Goal: Communication & Community: Answer question/provide support

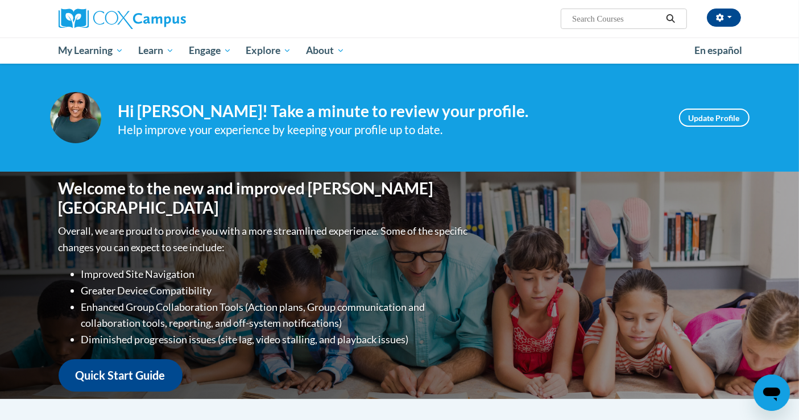
click at [772, 385] on icon "Open messaging window" at bounding box center [771, 392] width 20 height 20
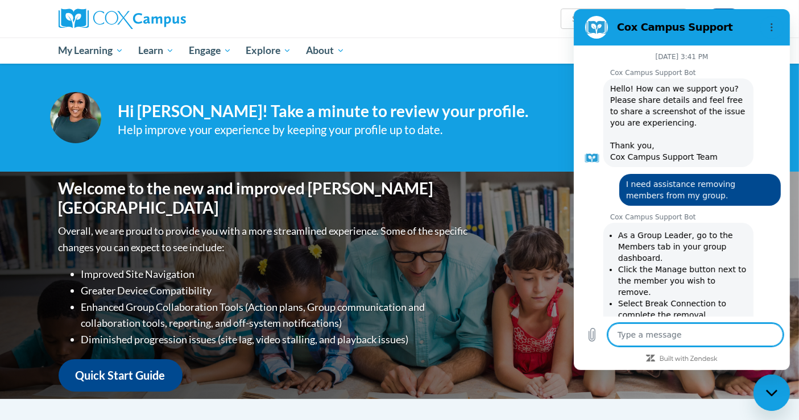
scroll to position [4114, 0]
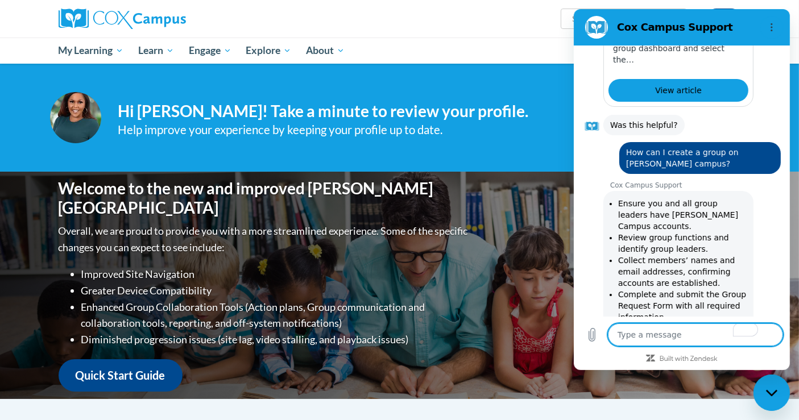
click at [644, 341] on textarea "To enrich screen reader interactions, please activate Accessibility in Grammarl…" at bounding box center [694, 335] width 175 height 23
type textarea "up"
type textarea "x"
type textarea "upd"
type textarea "x"
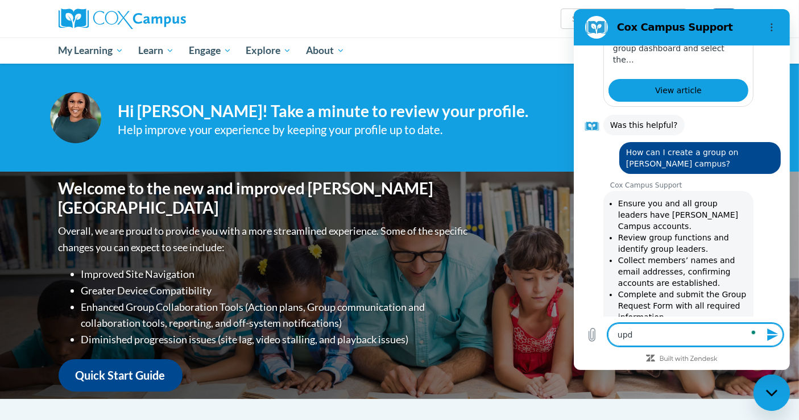
type textarea "upda"
type textarea "x"
type textarea "updat"
type textarea "x"
type textarea "update"
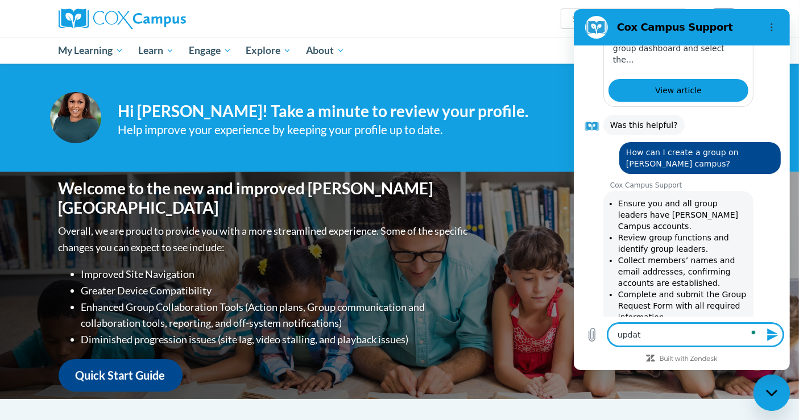
type textarea "x"
type textarea "update"
type textarea "x"
type textarea "update g"
type textarea "x"
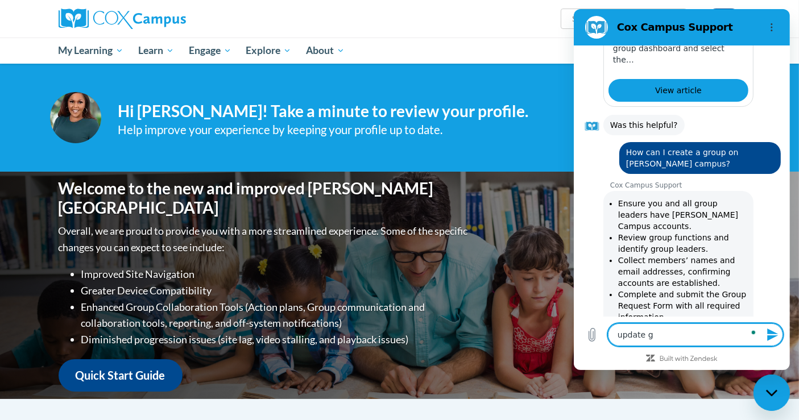
type textarea "update gr"
type textarea "x"
type textarea "update gro"
type textarea "x"
type textarea "update grou"
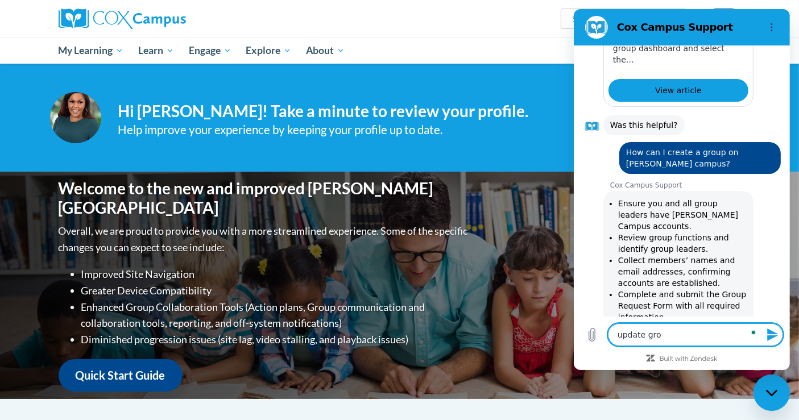
type textarea "x"
type textarea "update group"
type textarea "x"
type textarea "update group"
type textarea "x"
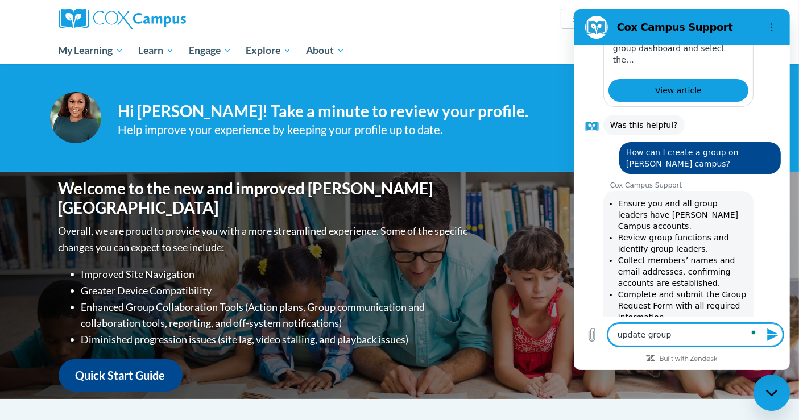
type textarea "update group l"
type textarea "x"
type textarea "update group le"
type textarea "x"
type textarea "update group lea"
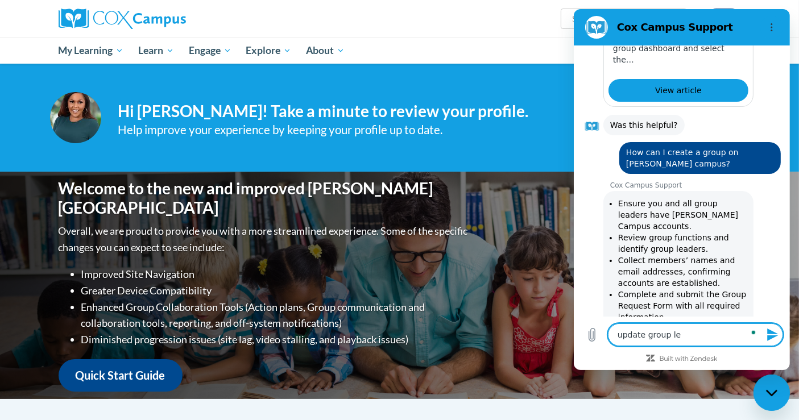
type textarea "x"
type textarea "update group lead"
type textarea "x"
type textarea "update group leade"
type textarea "x"
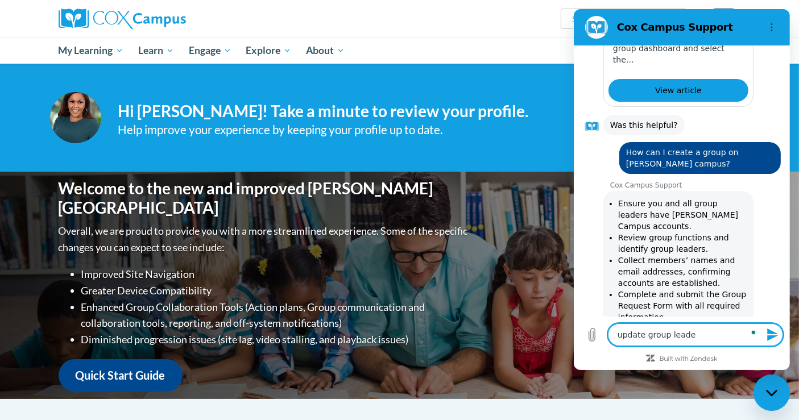
type textarea "update group leader"
type textarea "x"
type textarea "update group leaders"
type textarea "x"
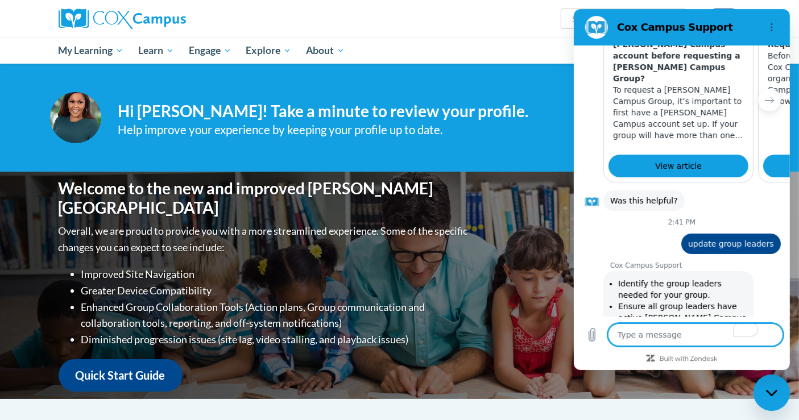
scroll to position [4505, 0]
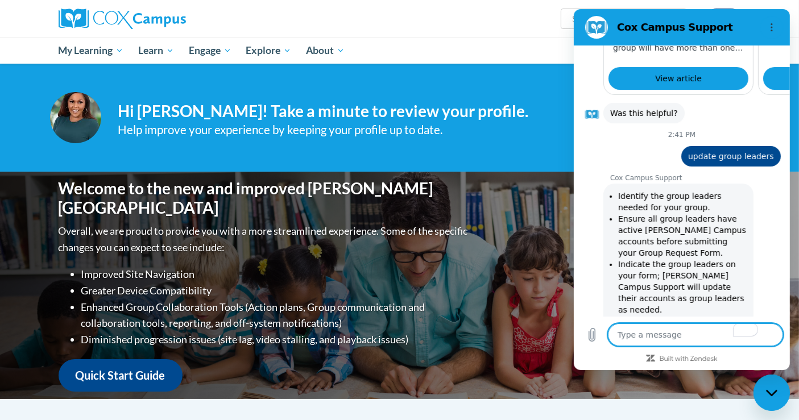
scroll to position [4593, 0]
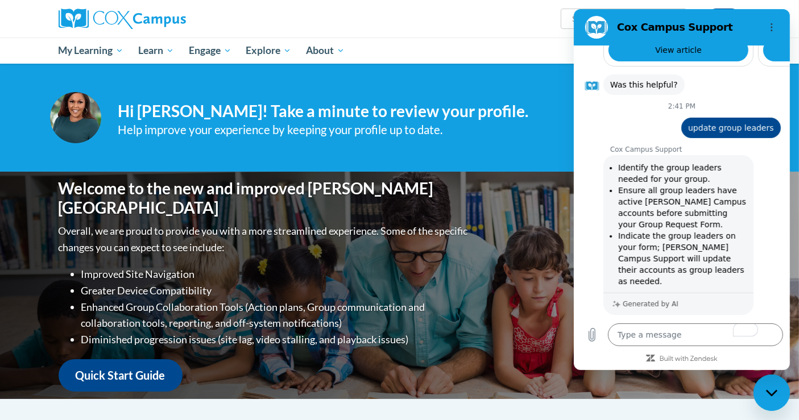
click at [523, 61] on ul "My Learning My Learning My Course Progress Certificates My Action Plans Groups …" at bounding box center [369, 51] width 636 height 26
click at [776, 380] on div "Close messaging window" at bounding box center [771, 392] width 34 height 34
type textarea "x"
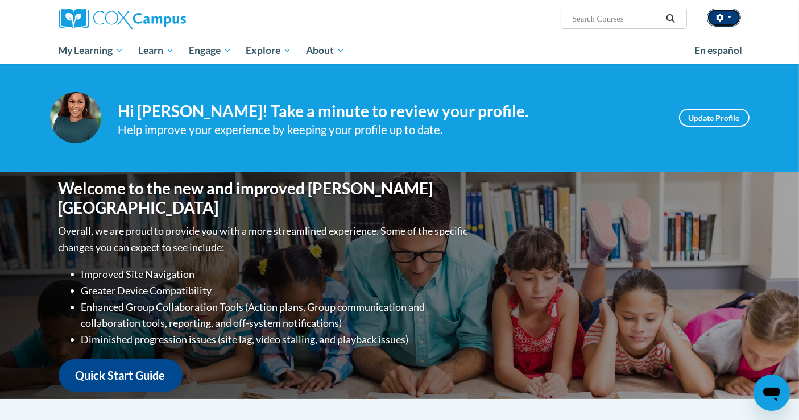
click at [721, 9] on button "button" at bounding box center [724, 18] width 34 height 18
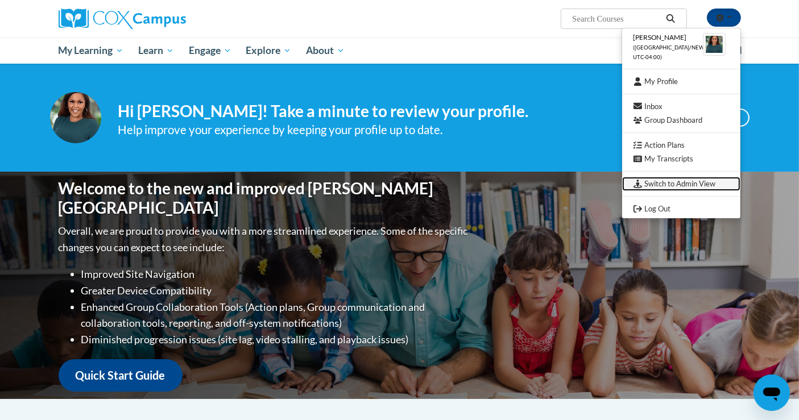
click at [674, 188] on link "Switch to Admin View" at bounding box center [681, 184] width 118 height 14
